Goal: Contribute content: Add original content to the website for others to see

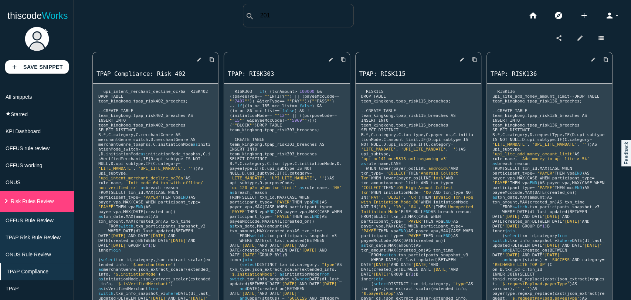
scroll to position [720, 0]
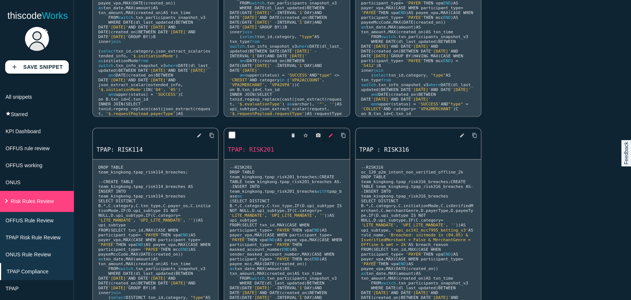
click at [328, 134] on icon "edit" at bounding box center [330, 135] width 5 height 13
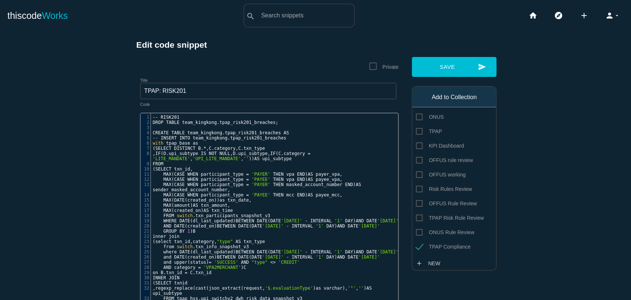
click at [262, 156] on span "upi_subtype" at bounding box center [276, 158] width 29 height 5
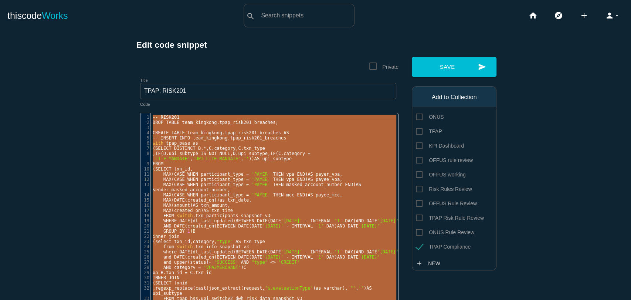
type textarea "-- RISK201 DROP TABLE team_kingkong.tpap_risk201_breaches; CREATE TABLE team_ki…"
paste textarea
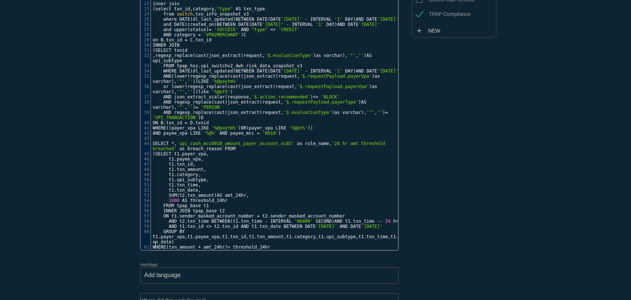
scroll to position [0, 0]
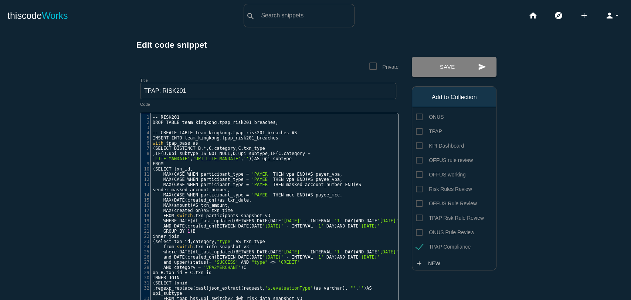
click at [434, 69] on button "send Save" at bounding box center [454, 67] width 85 height 20
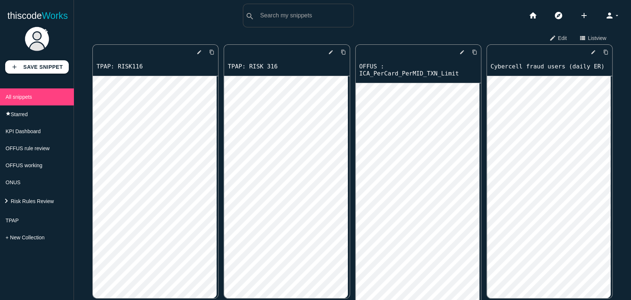
scroll to position [1773, 0]
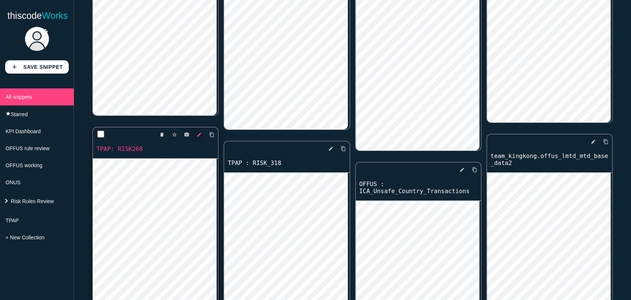
click at [198, 136] on icon "edit" at bounding box center [199, 134] width 5 height 13
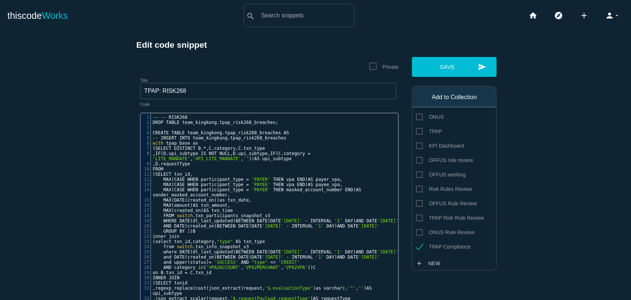
scroll to position [2, 0]
click at [169, 152] on span "upi_subtype" at bounding box center [183, 153] width 29 height 5
type textarea "-- -- RISK268 DROP TABLE team_kingkong.tpap_risk268_breaches; CREATE TABLE team…"
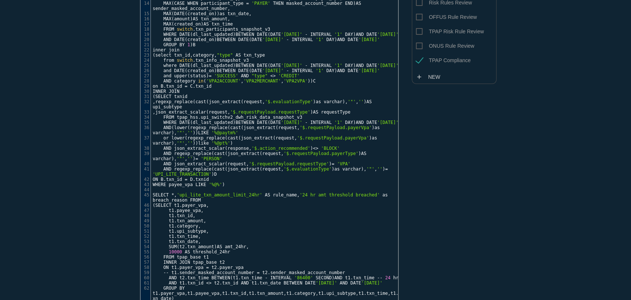
scroll to position [0, 0]
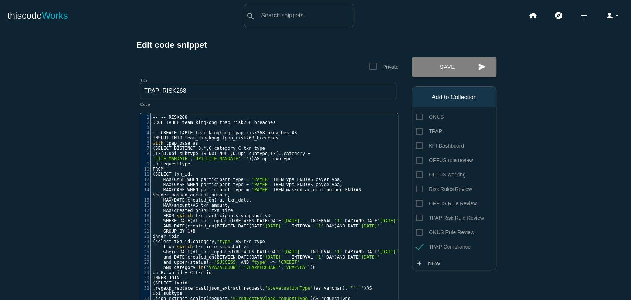
click at [432, 69] on button "send Save" at bounding box center [454, 67] width 85 height 20
